Goal: Task Accomplishment & Management: Manage account settings

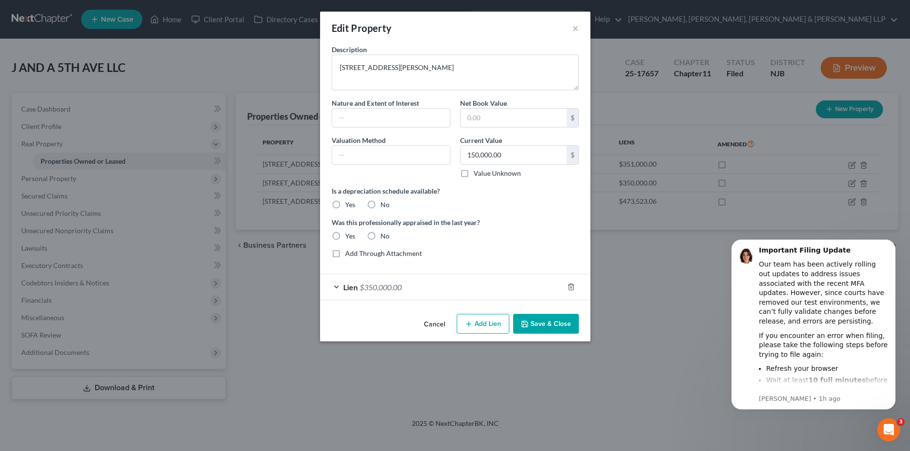
click at [679, 304] on div "Edit Property × Description [STREET_ADDRESS][PERSON_NAME] Nature and Extent of …" at bounding box center [455, 225] width 910 height 451
click at [430, 327] on button "Cancel" at bounding box center [434, 324] width 37 height 19
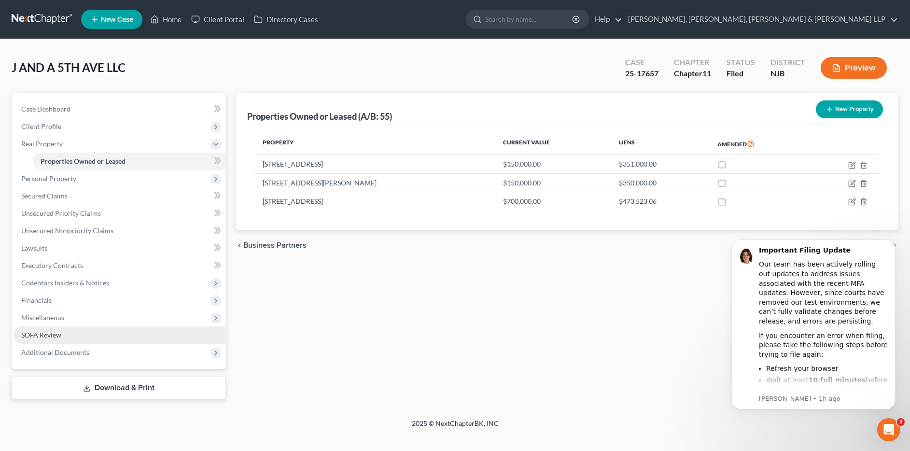
click at [40, 334] on span "SOFA Review" at bounding box center [41, 335] width 40 height 8
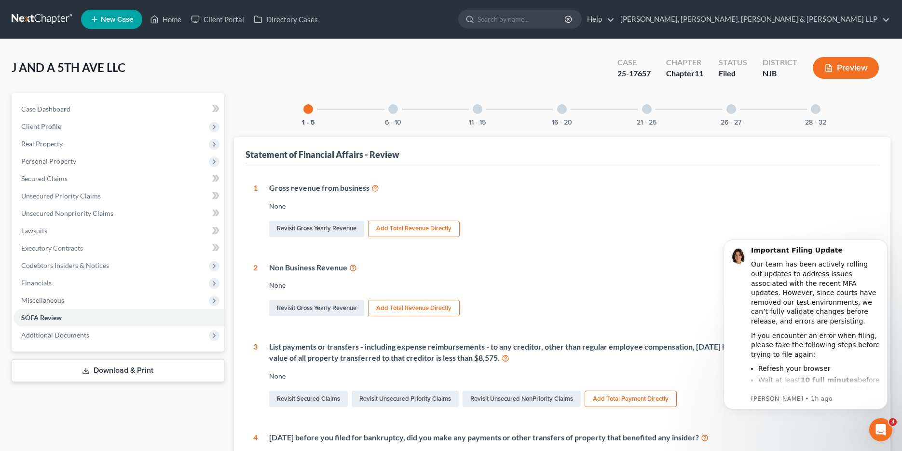
click at [399, 109] on div "6 - 10" at bounding box center [393, 109] width 33 height 33
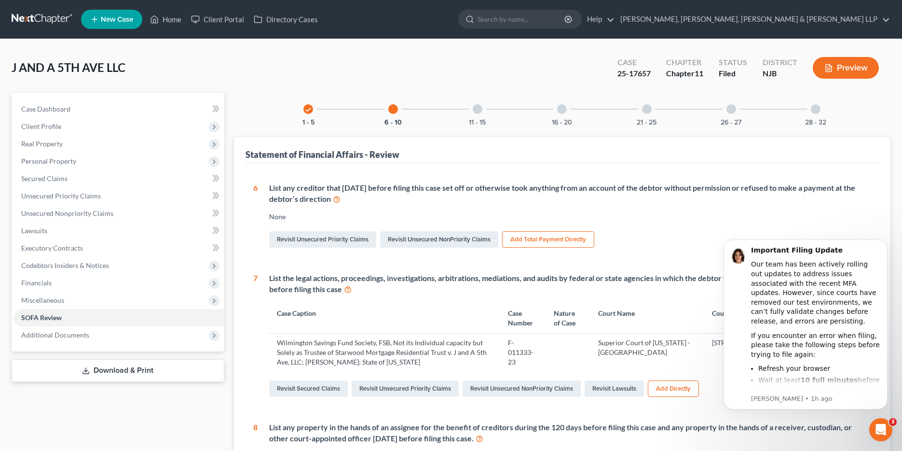
click at [475, 110] on div at bounding box center [478, 109] width 10 height 10
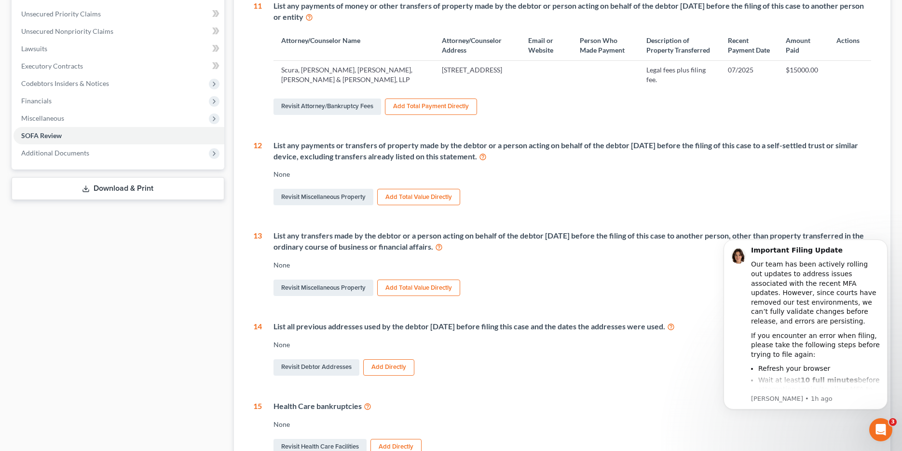
scroll to position [193, 0]
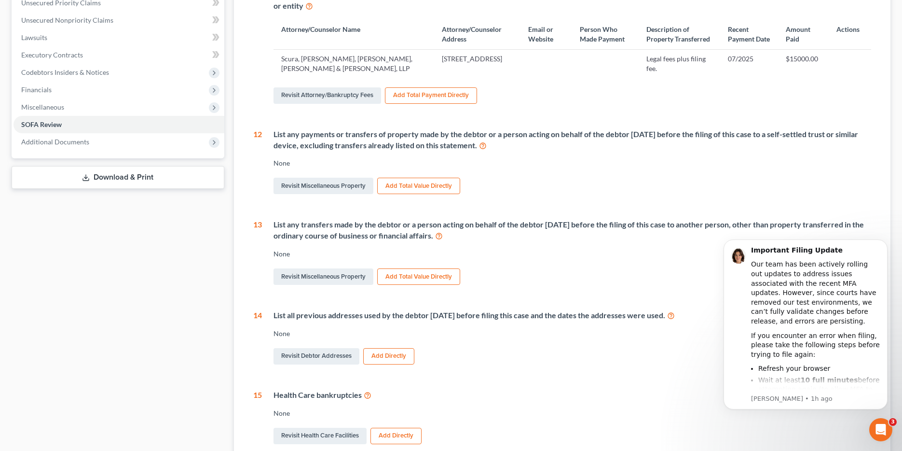
click at [86, 311] on div "Case Dashboard Payments Invoices Payments Payments Credit Report Client Profile" at bounding box center [118, 206] width 222 height 612
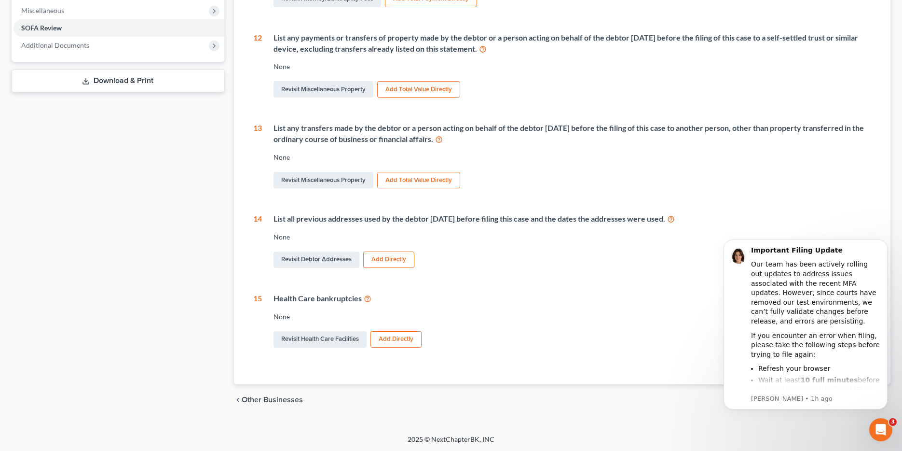
scroll to position [290, 0]
click at [124, 177] on div "Case Dashboard Payments Invoices Payments Payments Credit Report Client Profile" at bounding box center [118, 108] width 222 height 612
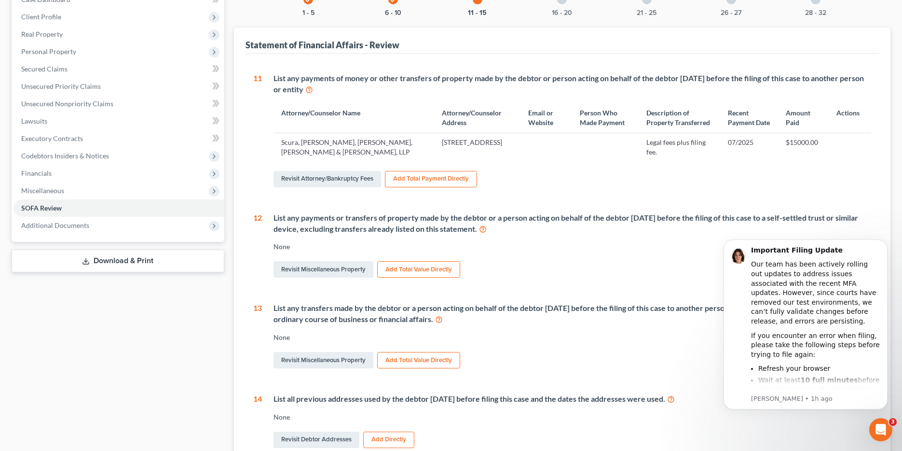
scroll to position [0, 0]
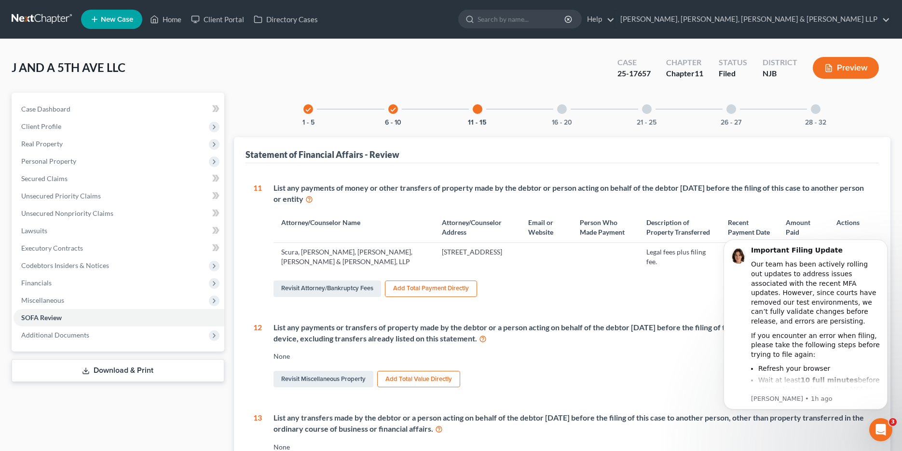
click at [560, 112] on div at bounding box center [562, 109] width 10 height 10
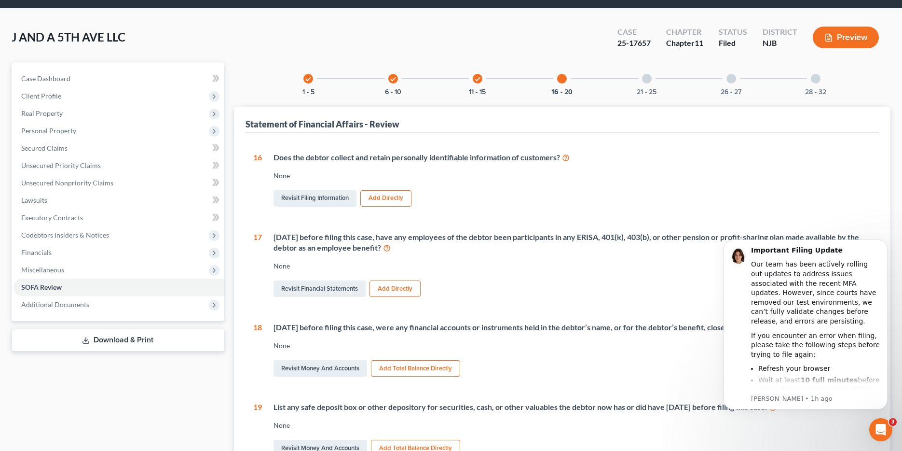
scroll to position [97, 0]
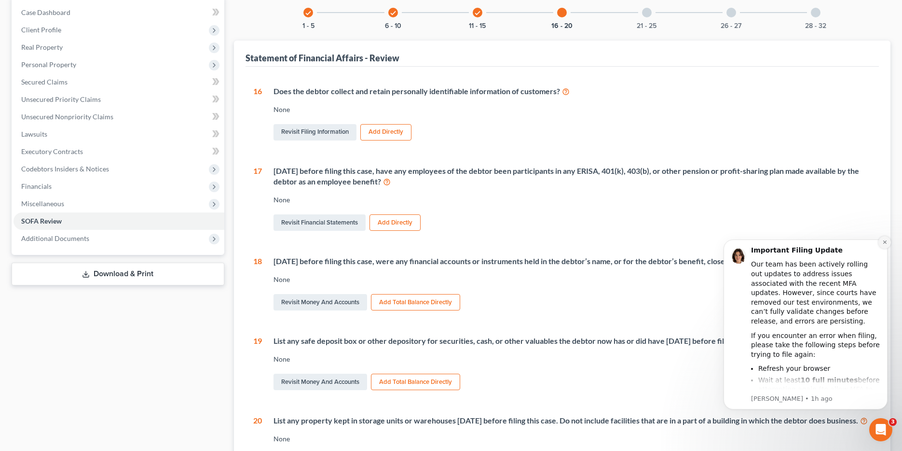
click at [884, 243] on icon "Dismiss notification" at bounding box center [884, 241] width 3 height 3
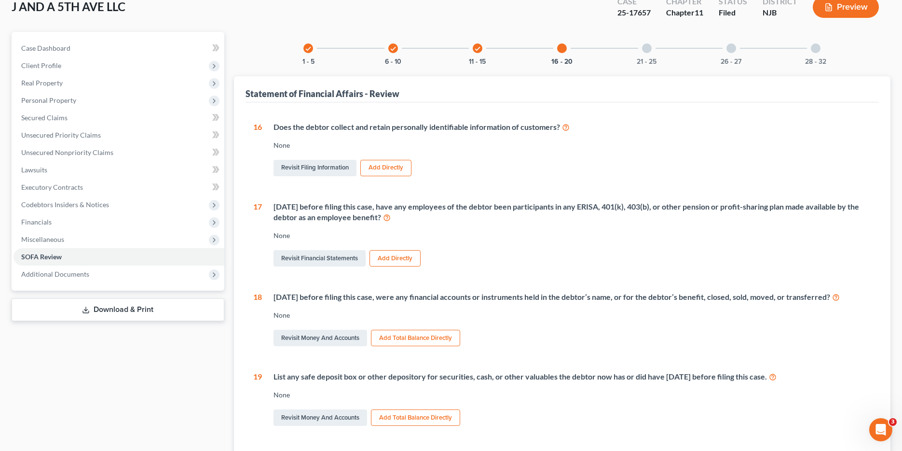
scroll to position [0, 0]
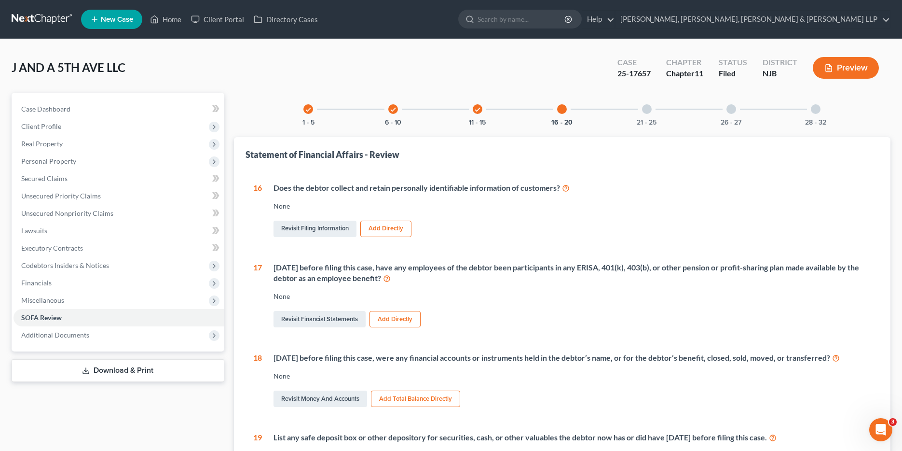
click at [647, 108] on div at bounding box center [647, 109] width 10 height 10
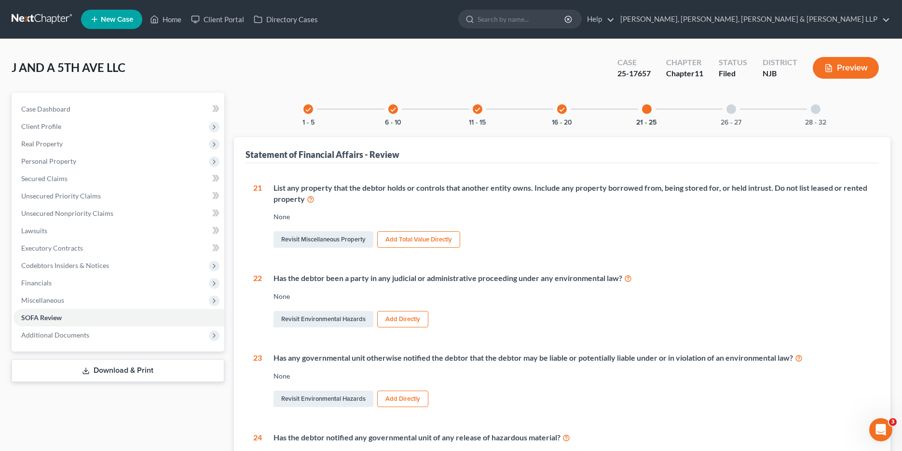
click at [735, 113] on div "26 - 27" at bounding box center [731, 109] width 33 height 33
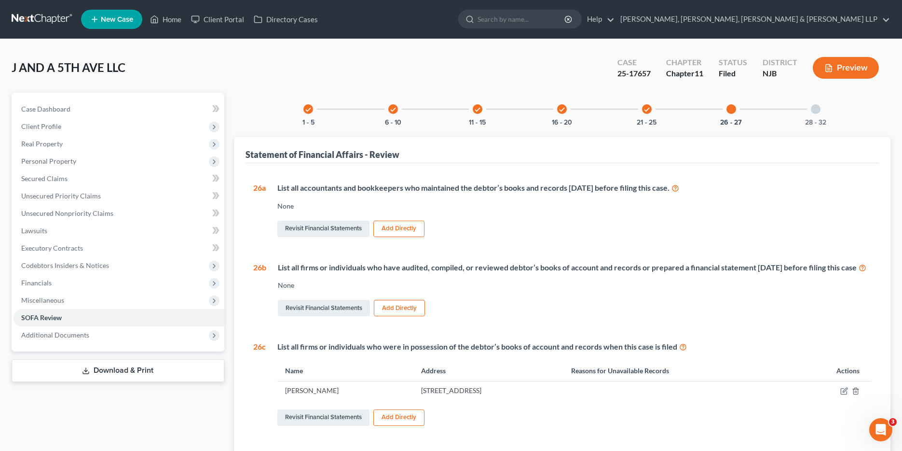
click at [813, 114] on div "28 - 32" at bounding box center [816, 109] width 33 height 33
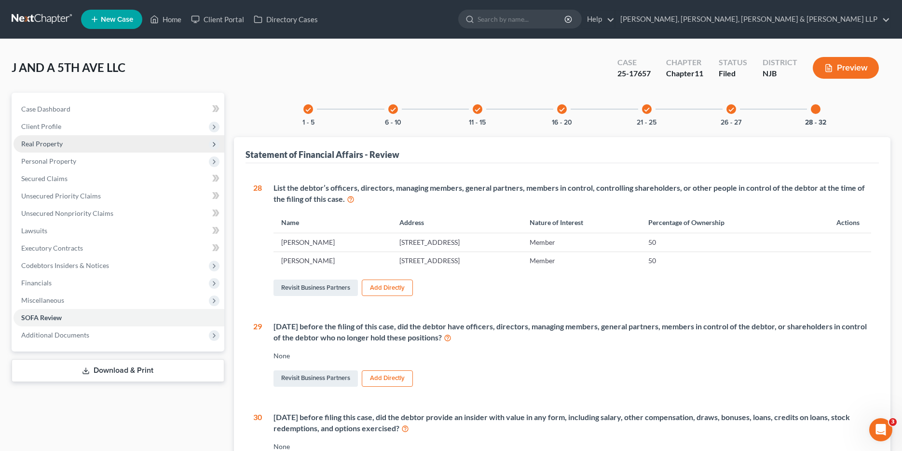
click at [56, 142] on span "Real Property" at bounding box center [41, 143] width 41 height 8
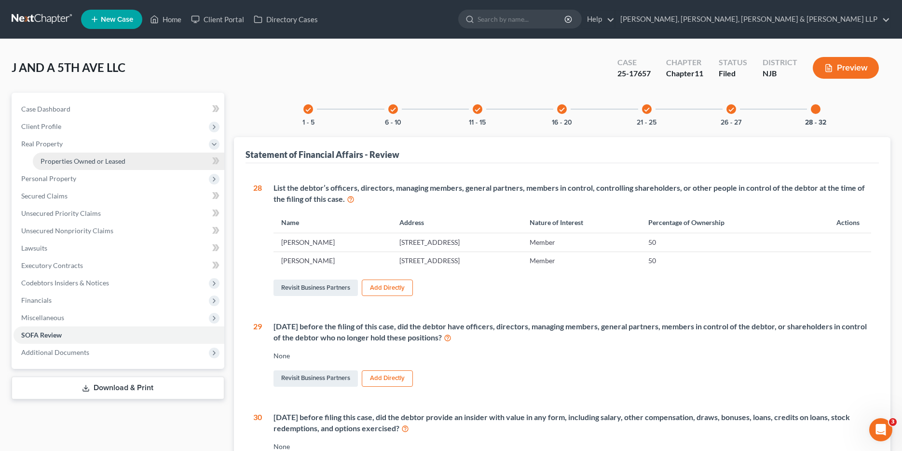
click at [54, 161] on span "Properties Owned or Leased" at bounding box center [83, 161] width 85 height 8
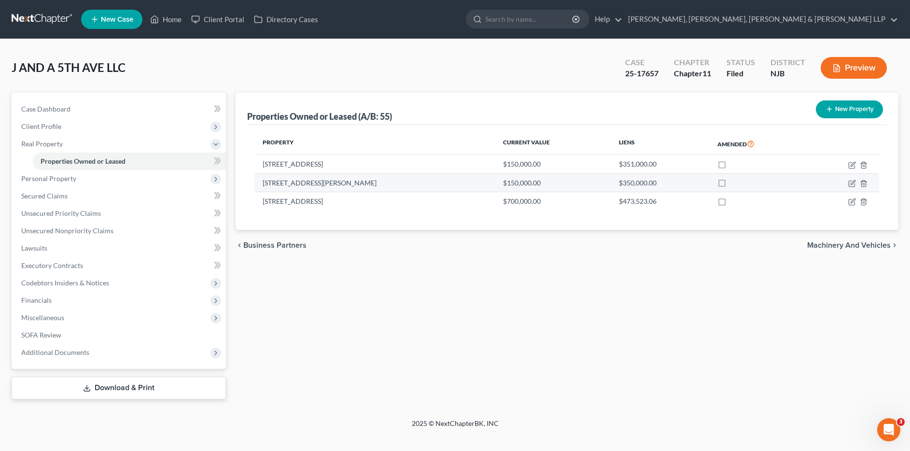
click at [331, 186] on td "[STREET_ADDRESS][PERSON_NAME]" at bounding box center [375, 182] width 240 height 18
click at [853, 186] on icon "button" at bounding box center [852, 184] width 8 height 8
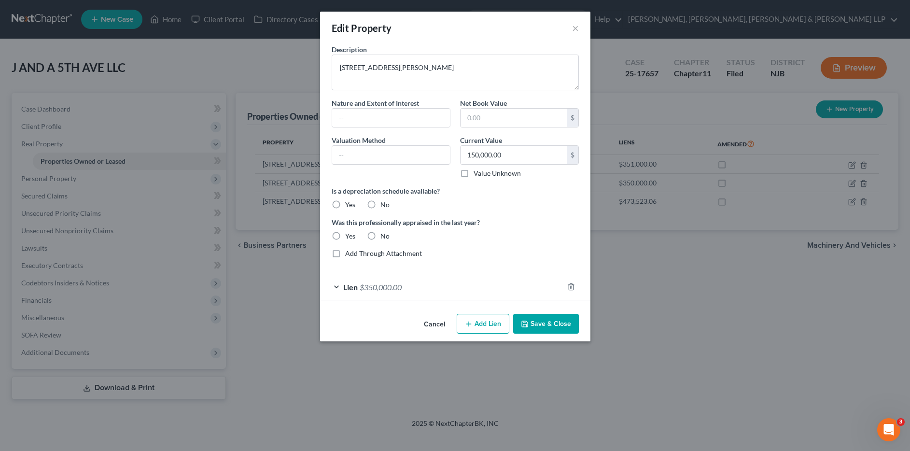
click at [444, 327] on button "Cancel" at bounding box center [434, 324] width 37 height 19
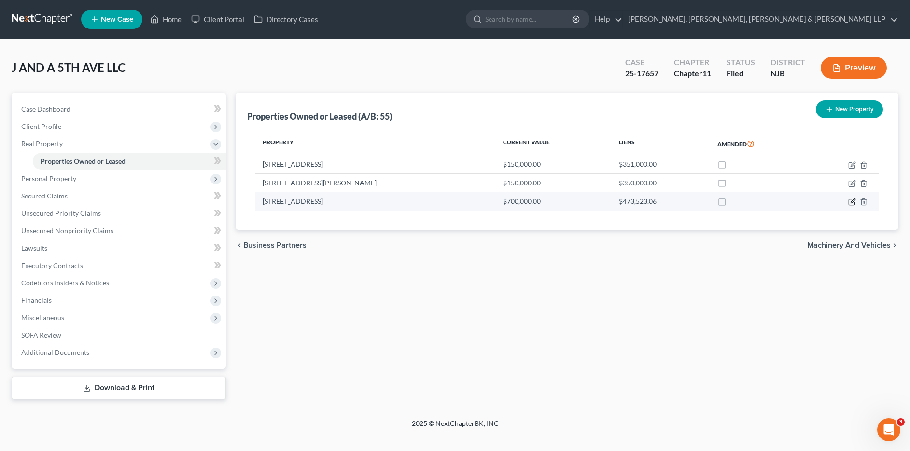
click at [851, 205] on icon "button" at bounding box center [852, 202] width 8 height 8
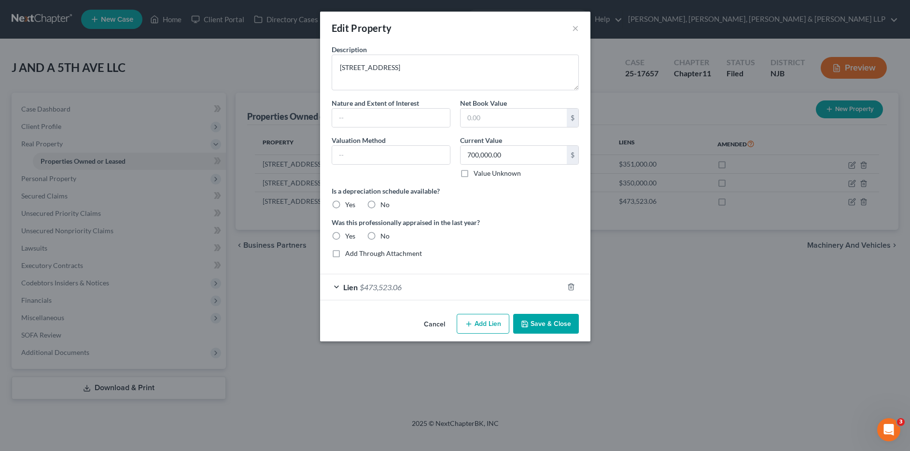
click at [399, 285] on span "$473,523.06" at bounding box center [380, 286] width 42 height 9
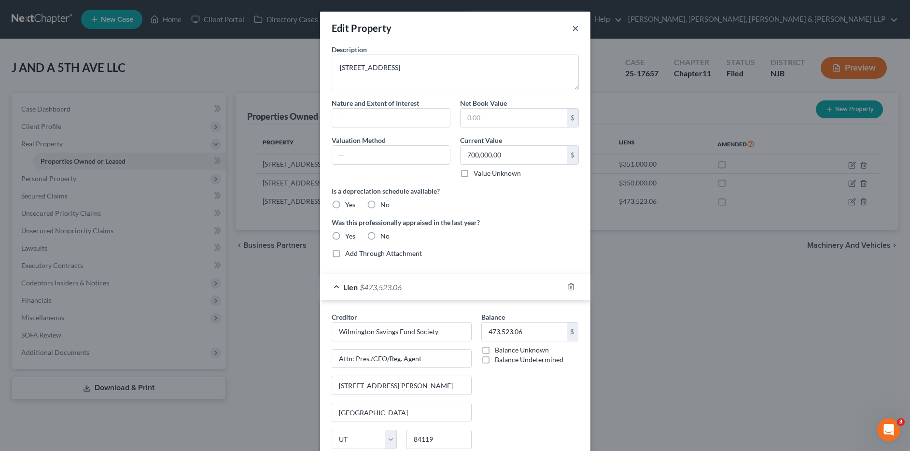
click at [572, 27] on button "×" at bounding box center [575, 28] width 7 height 12
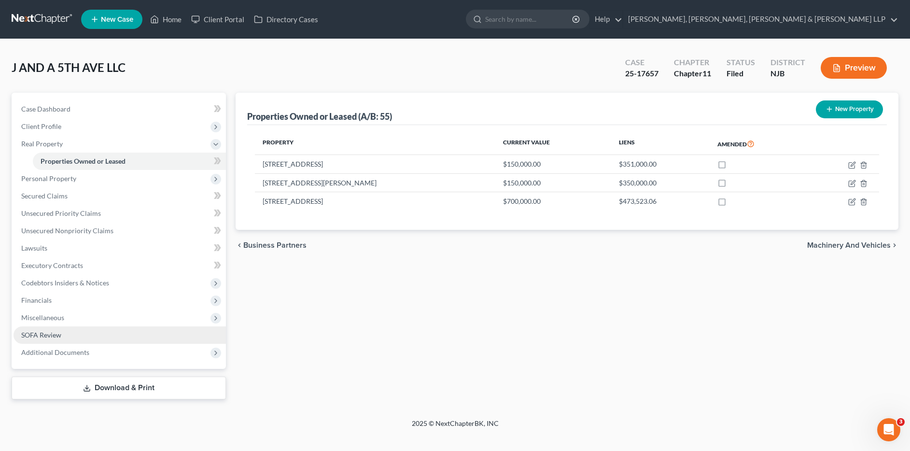
click at [48, 334] on span "SOFA Review" at bounding box center [41, 335] width 40 height 8
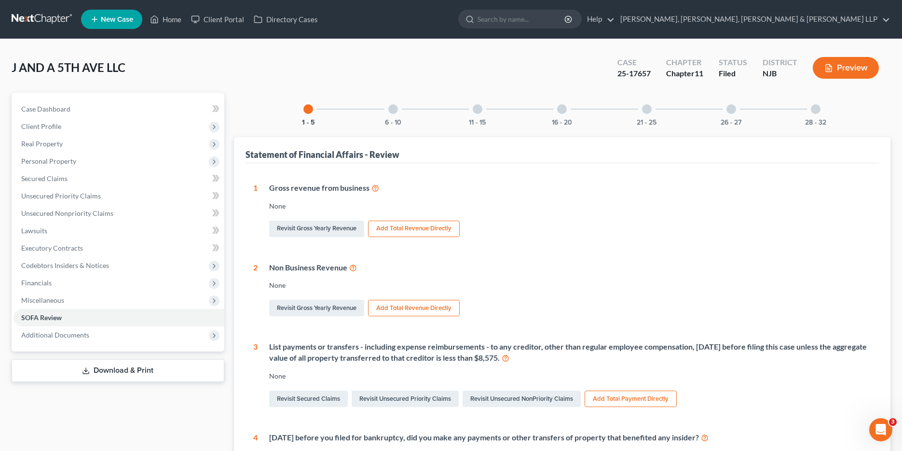
click at [735, 109] on div at bounding box center [732, 109] width 10 height 10
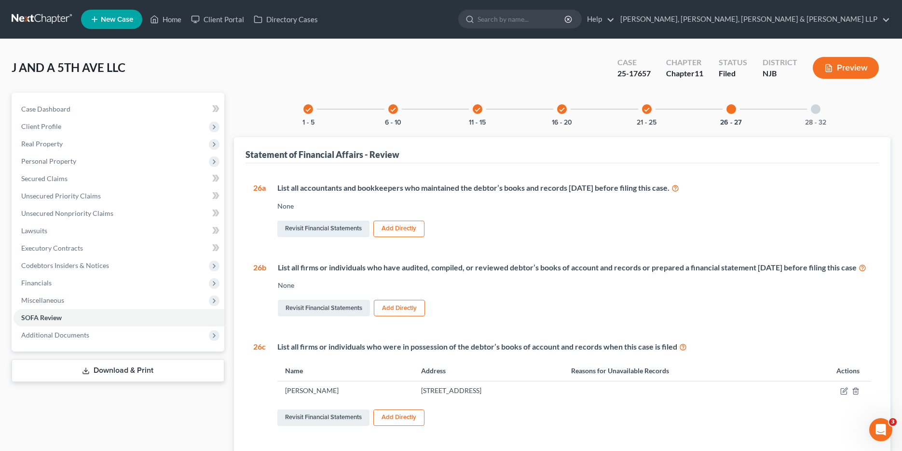
click at [648, 112] on icon "check" at bounding box center [647, 109] width 7 height 7
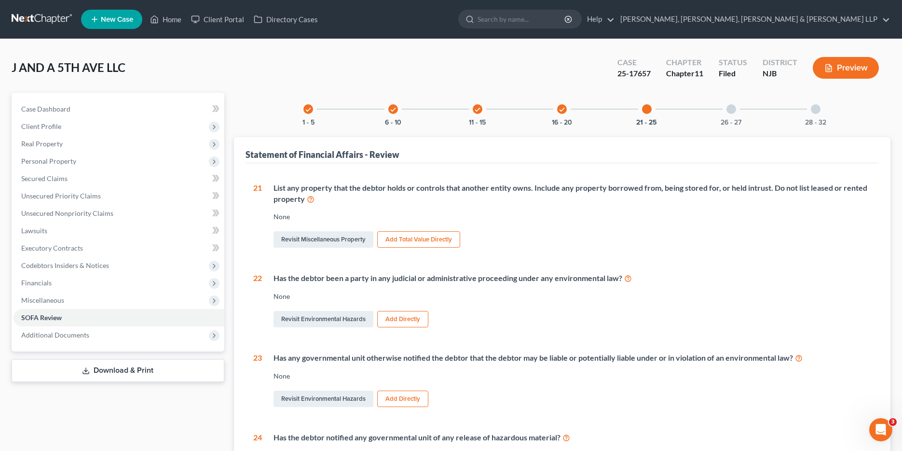
click at [481, 112] on div "check" at bounding box center [478, 109] width 10 height 10
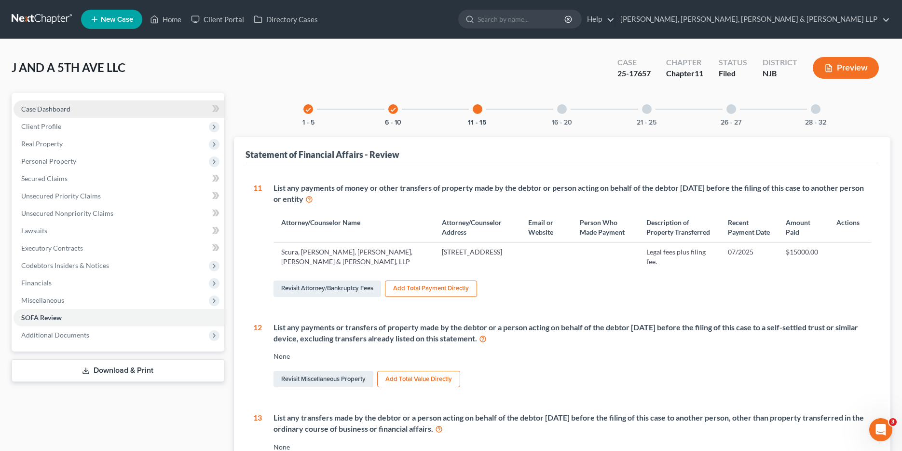
click at [71, 110] on link "Case Dashboard" at bounding box center [119, 108] width 211 height 17
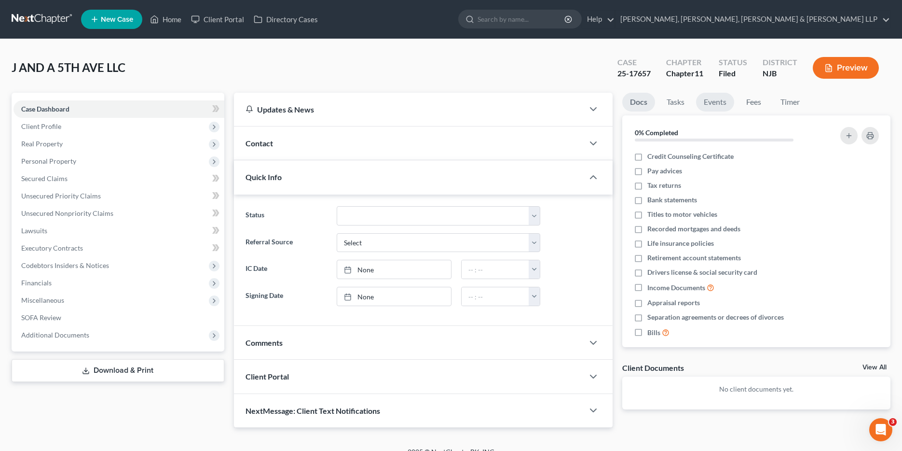
click at [725, 101] on link "Events" at bounding box center [715, 102] width 38 height 19
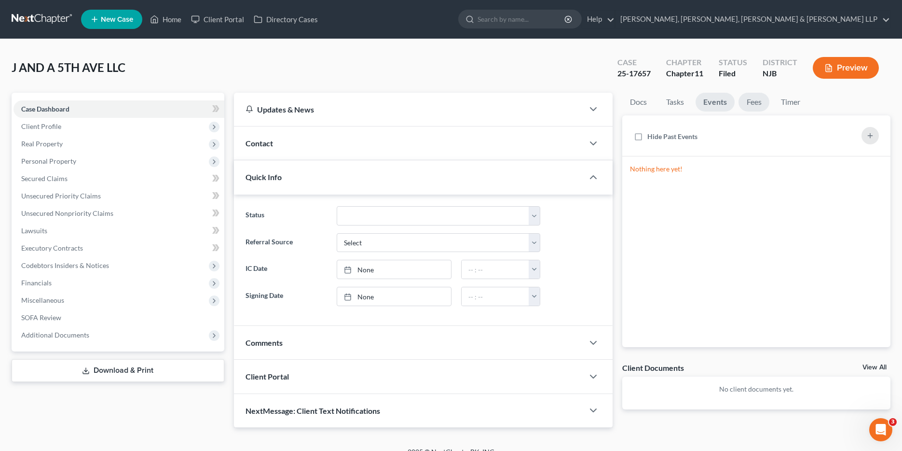
click at [753, 97] on link "Fees" at bounding box center [754, 102] width 31 height 19
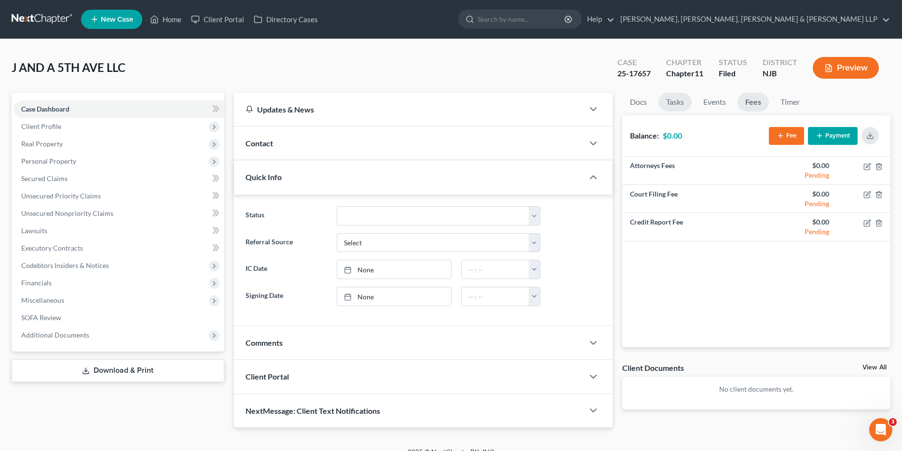
click at [677, 99] on link "Tasks" at bounding box center [675, 102] width 33 height 19
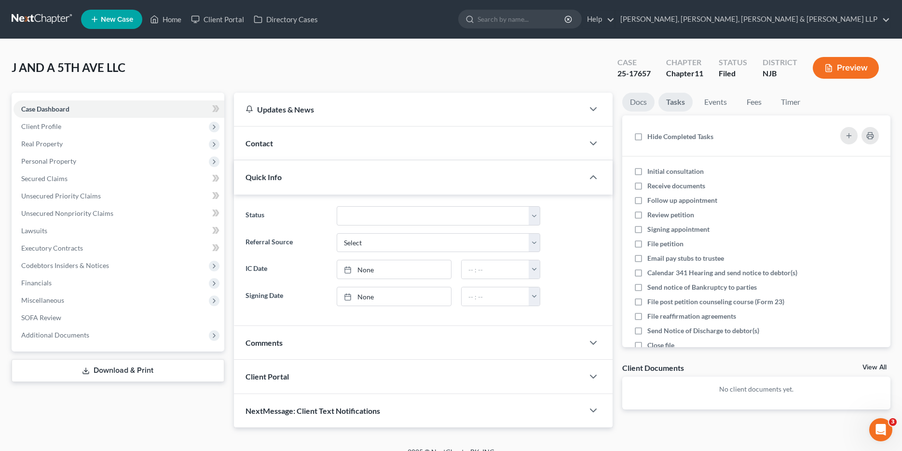
click at [644, 100] on link "Docs" at bounding box center [638, 102] width 32 height 19
